Goal: Transaction & Acquisition: Purchase product/service

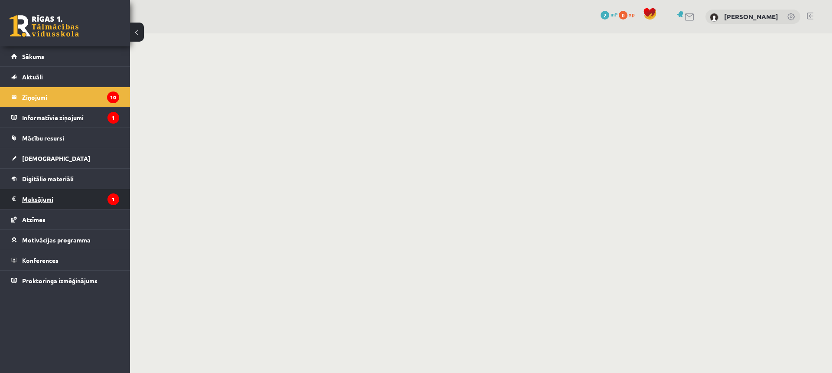
click at [60, 198] on legend "Maksājumi 1" at bounding box center [70, 199] width 97 height 20
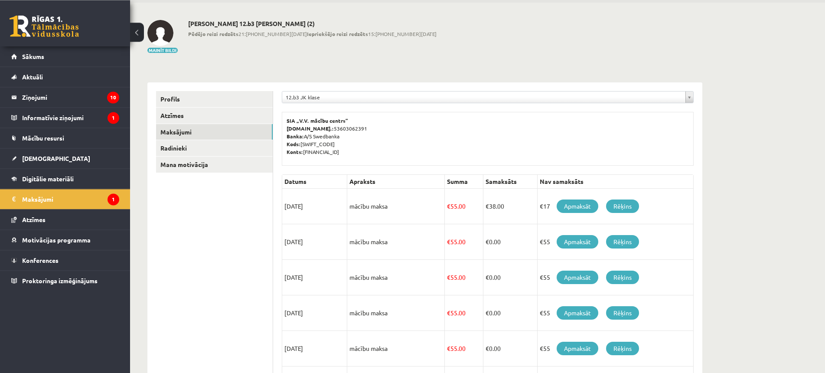
scroll to position [44, 0]
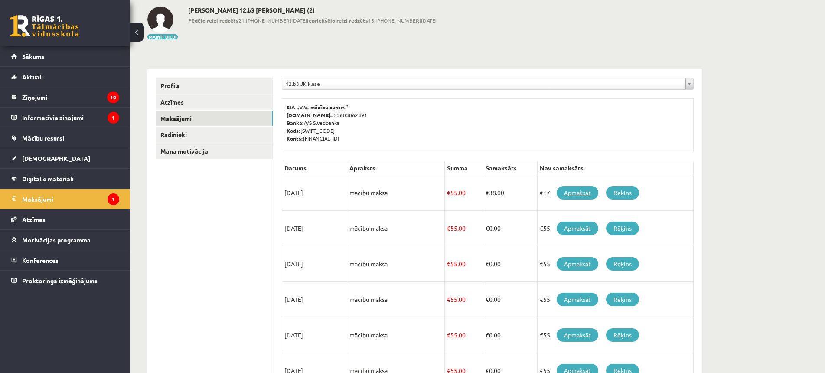
click at [572, 192] on link "Apmaksāt" at bounding box center [578, 192] width 42 height 13
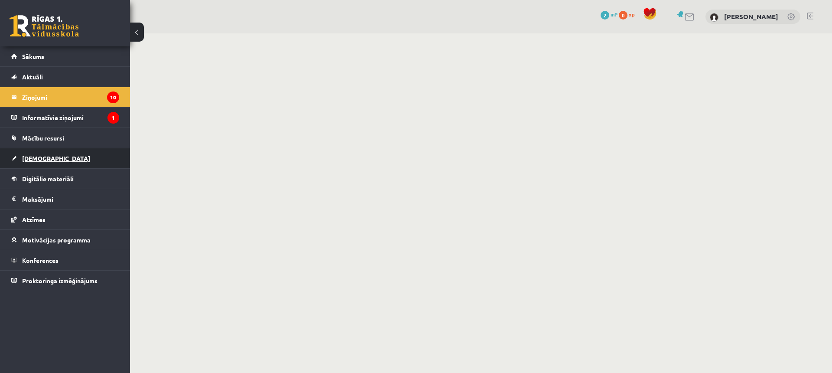
click at [51, 152] on link "[DEMOGRAPHIC_DATA]" at bounding box center [65, 158] width 108 height 20
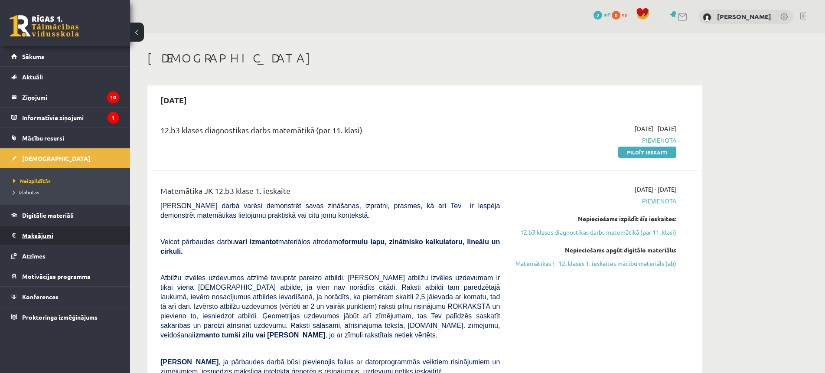
click at [59, 241] on legend "Maksājumi 0" at bounding box center [70, 235] width 97 height 20
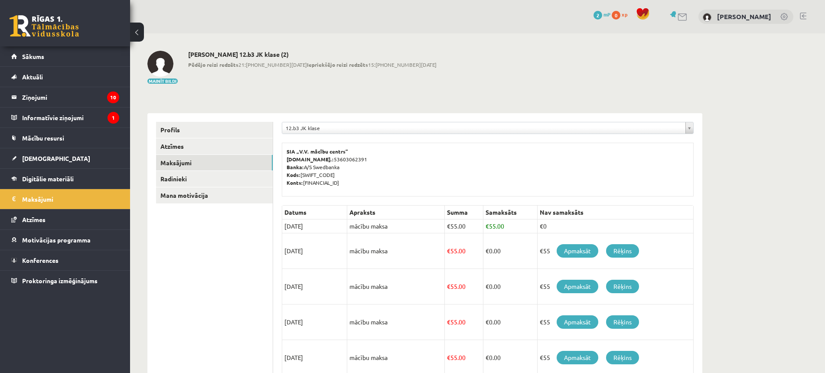
click at [479, 127] on body "0 Dāvanas 2 mP 0 xp [PERSON_NAME] Sākums Aktuāli Kā mācīties eSKOLĀ Kontakti No…" at bounding box center [412, 186] width 825 height 373
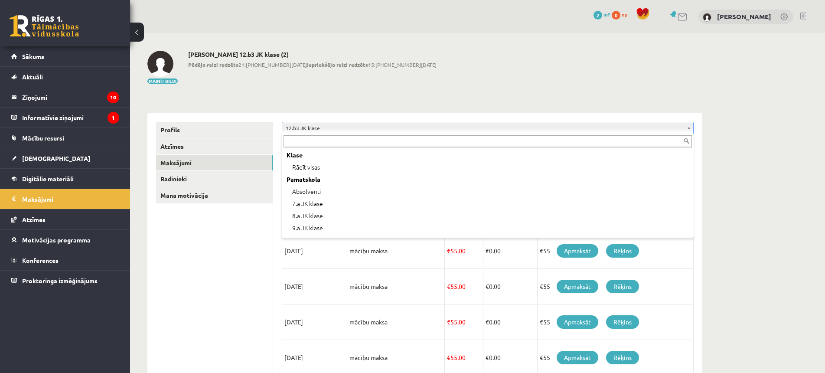
scroll to position [265, 0]
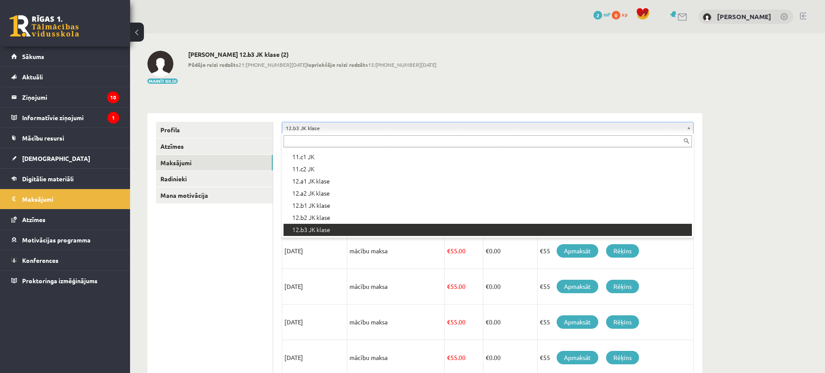
click at [374, 73] on body "0 Dāvanas 2 mP 0 xp [PERSON_NAME] Sākums Aktuāli Kā mācīties eSKOLĀ Kontakti No…" at bounding box center [412, 186] width 825 height 373
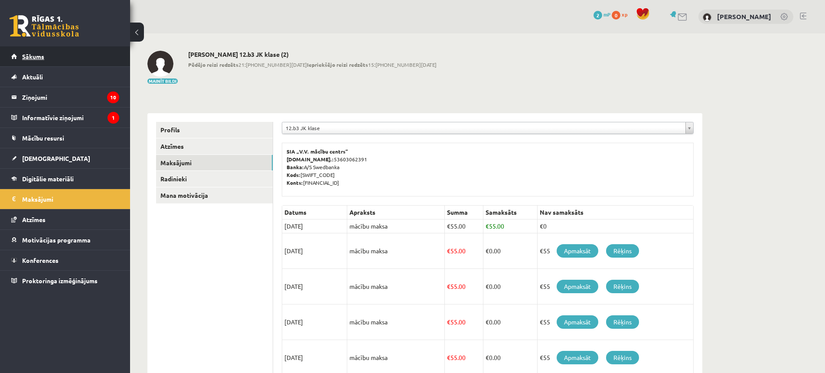
click at [29, 60] on link "Sākums" at bounding box center [65, 56] width 108 height 20
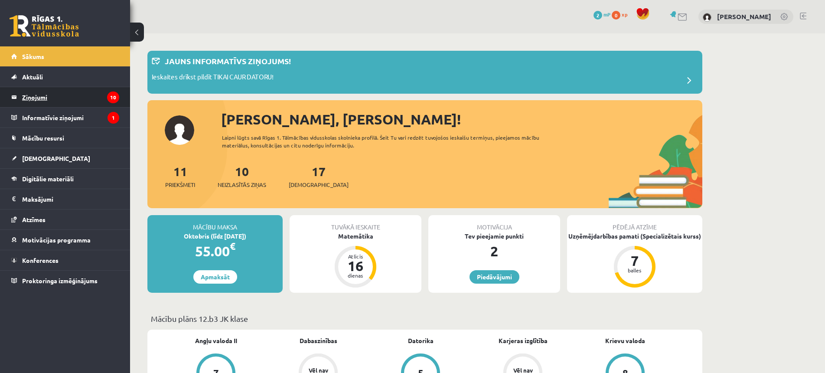
click at [76, 97] on legend "Ziņojumi 10" at bounding box center [70, 97] width 97 height 20
